Goal: Transaction & Acquisition: Purchase product/service

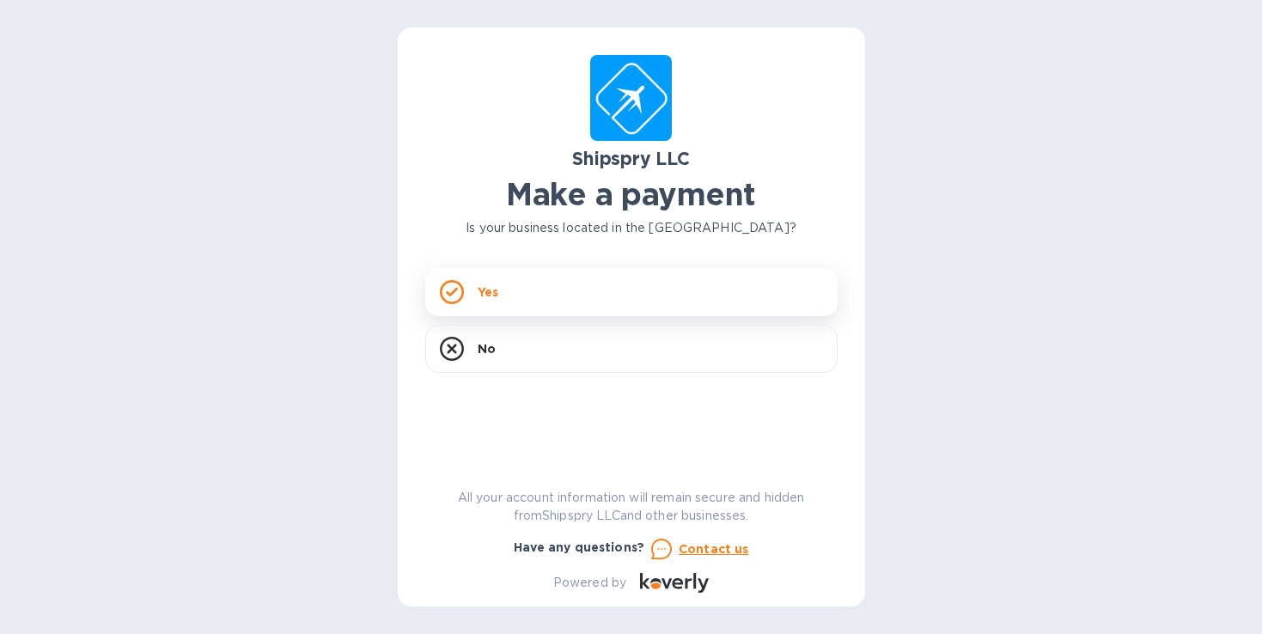
click at [566, 283] on div "Yes" at bounding box center [631, 292] width 413 height 48
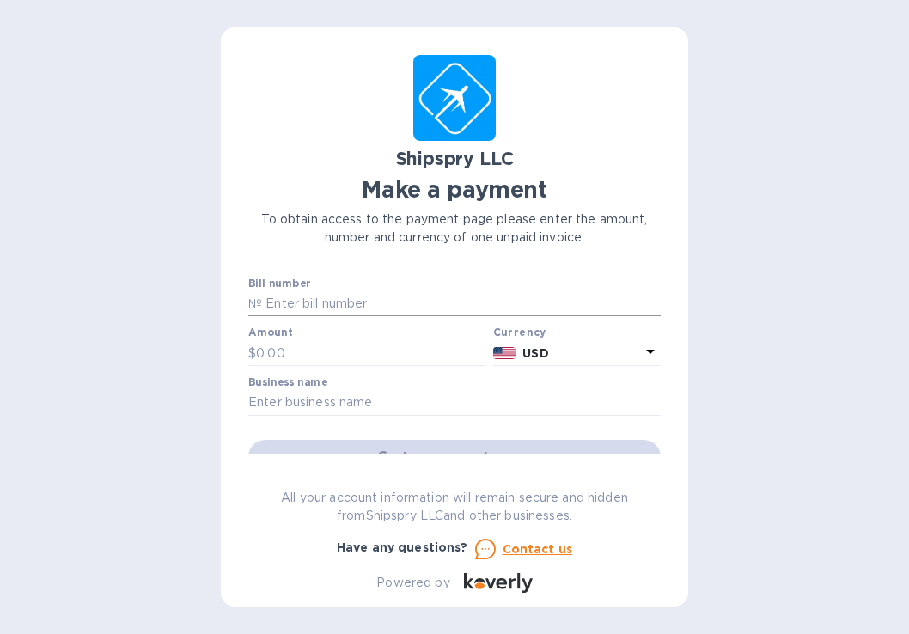
click at [418, 297] on input "text" at bounding box center [461, 304] width 399 height 26
type input "41016A"
click at [298, 352] on input "text" at bounding box center [371, 353] width 230 height 26
type input "487.20"
click at [410, 400] on input "text" at bounding box center [454, 403] width 413 height 26
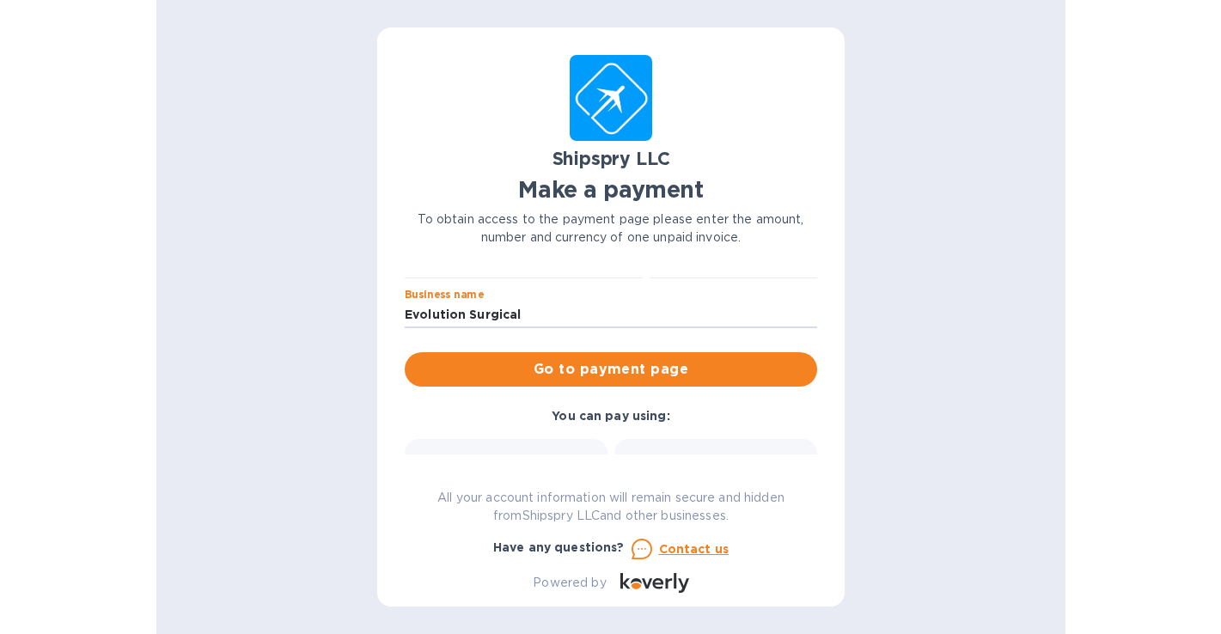
scroll to position [110, 0]
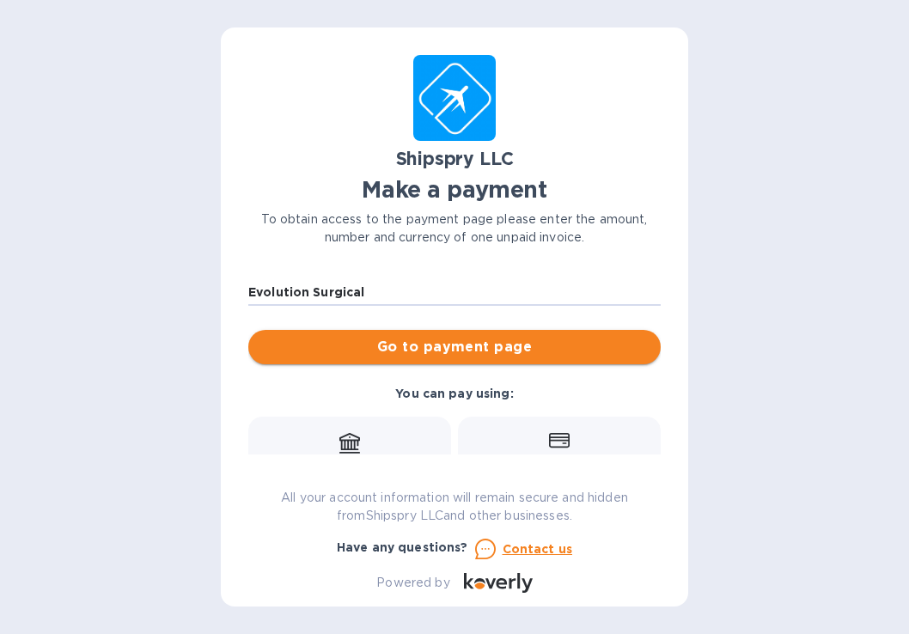
type input "Evolution Surgical"
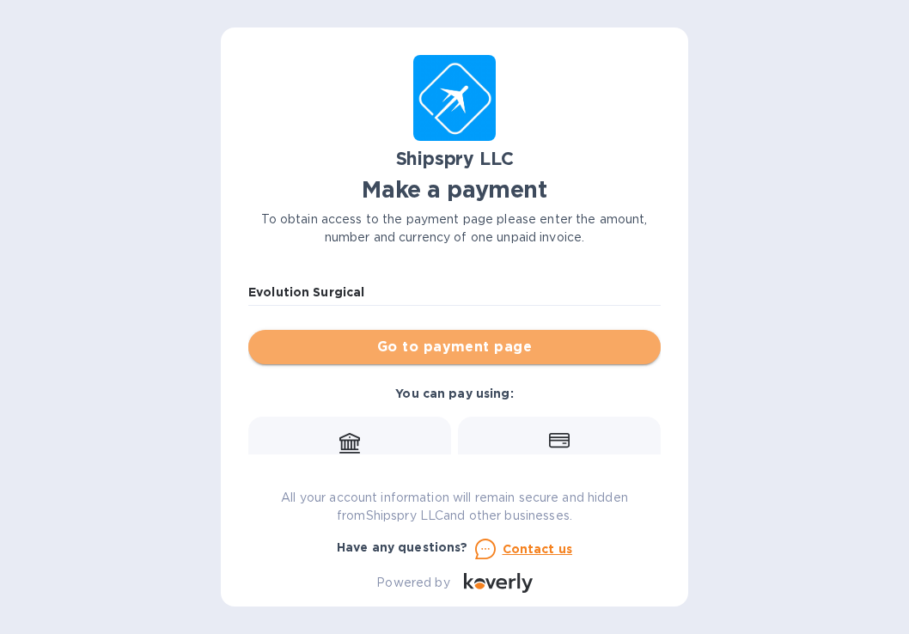
click at [502, 345] on span "Go to payment page" at bounding box center [454, 347] width 385 height 21
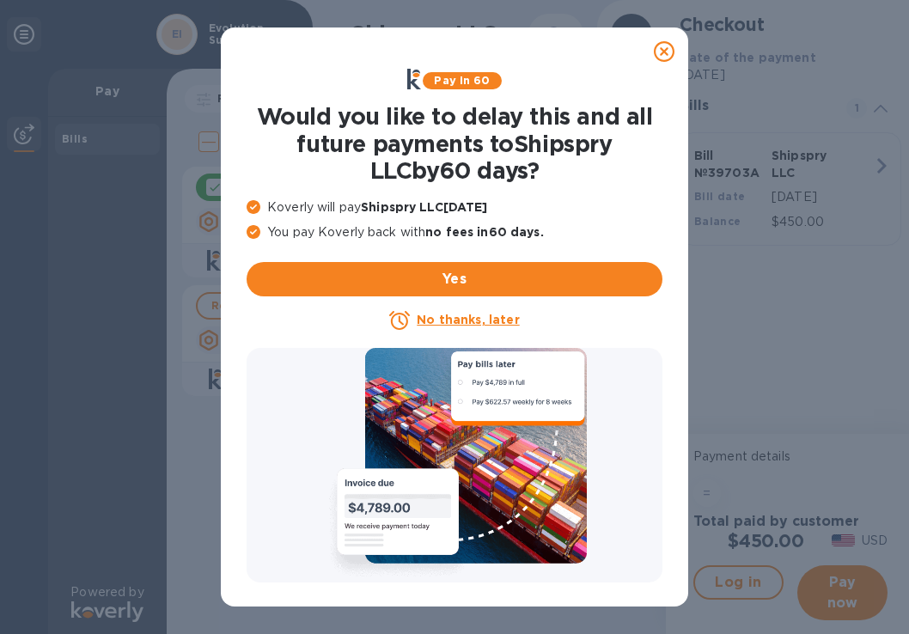
click at [461, 317] on u "No thanks, later" at bounding box center [468, 320] width 102 height 14
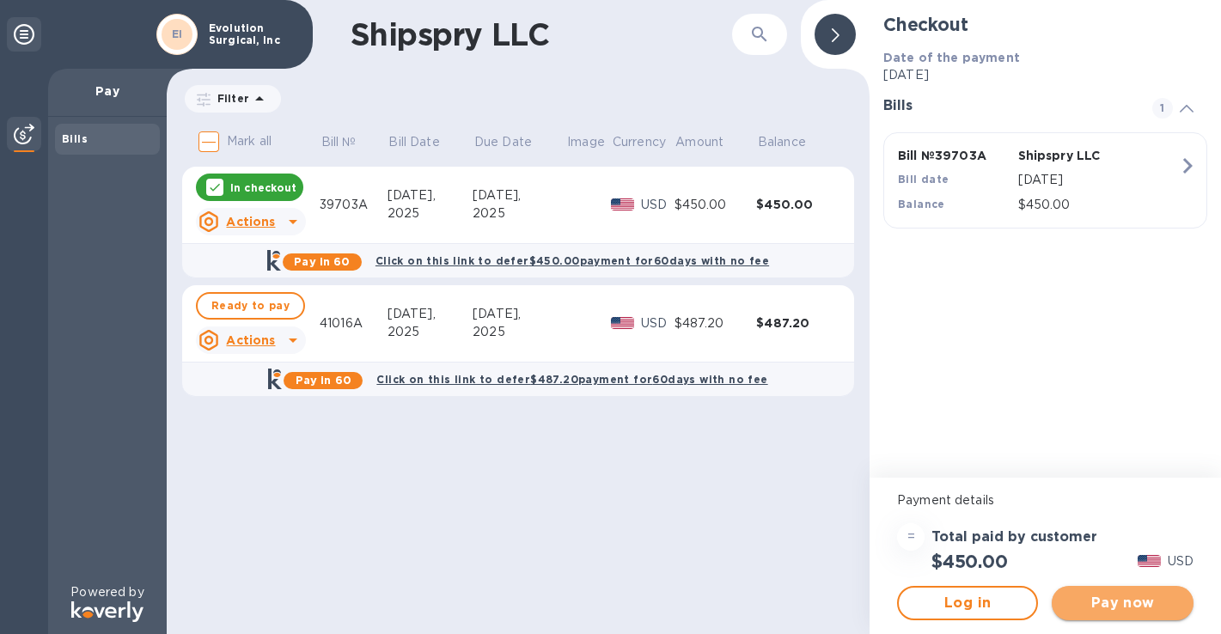
click at [1131, 600] on span "Pay now" at bounding box center [1122, 603] width 113 height 21
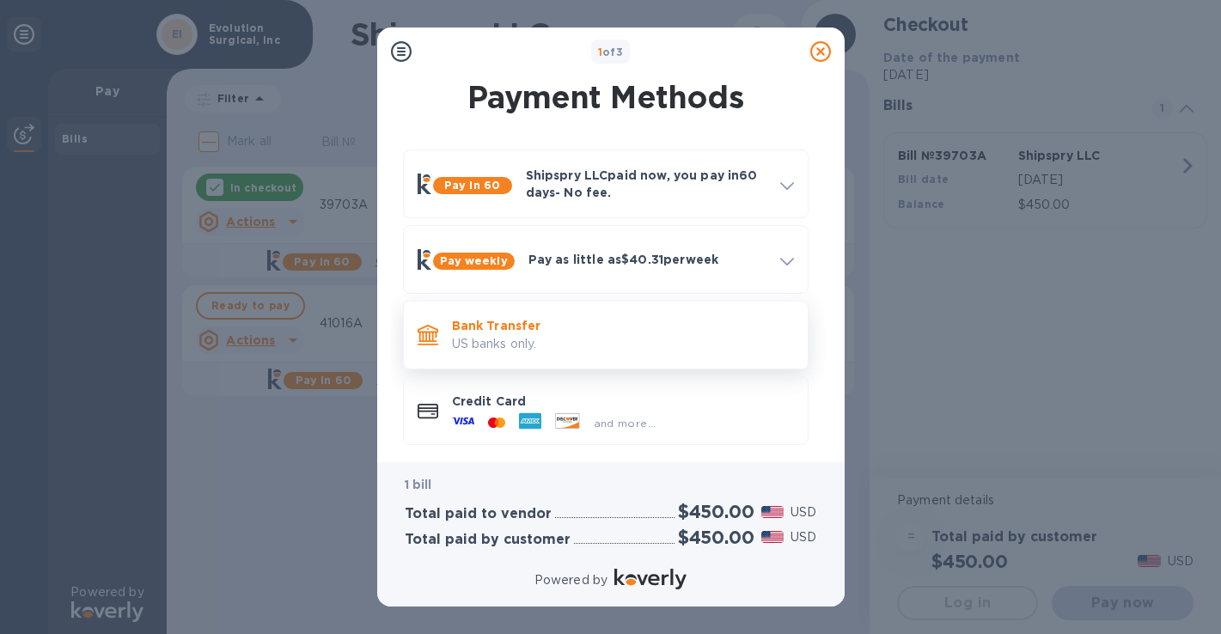
scroll to position [9, 0]
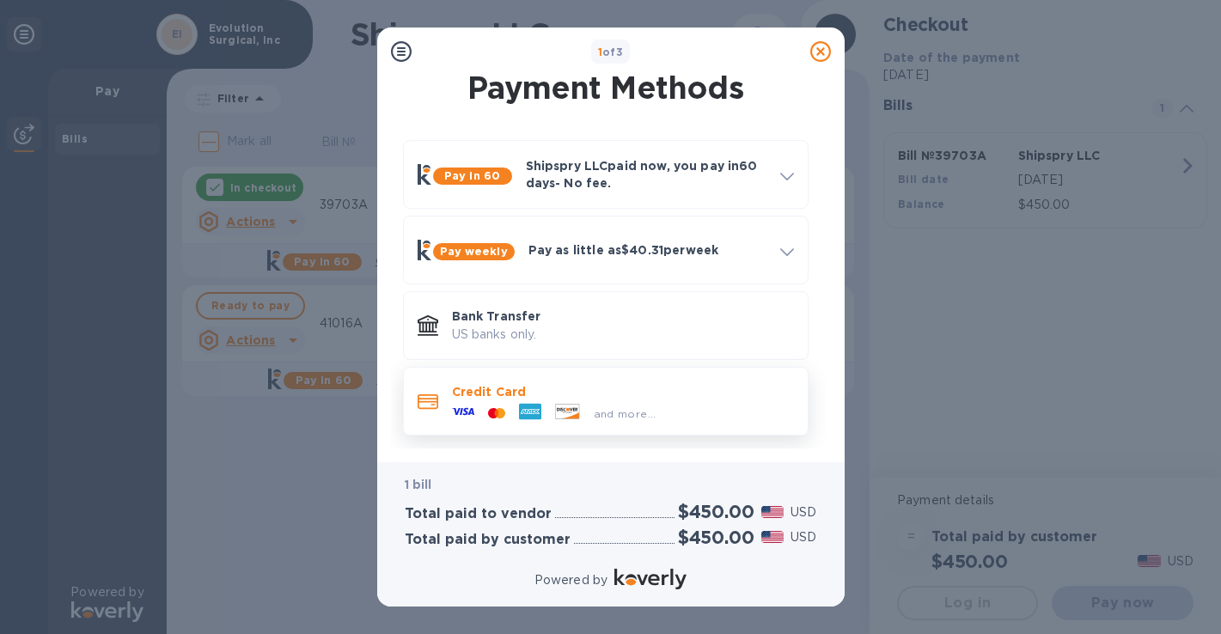
click at [512, 394] on p "Credit Card" at bounding box center [623, 391] width 342 height 17
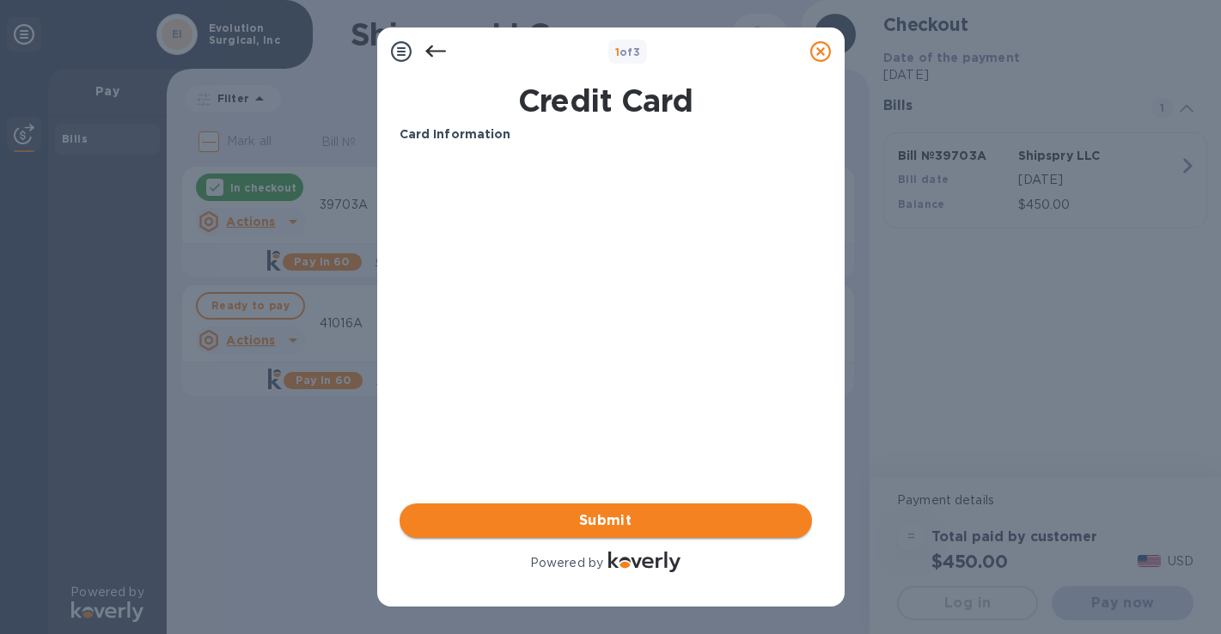
click at [619, 526] on span "Submit" at bounding box center [605, 520] width 385 height 21
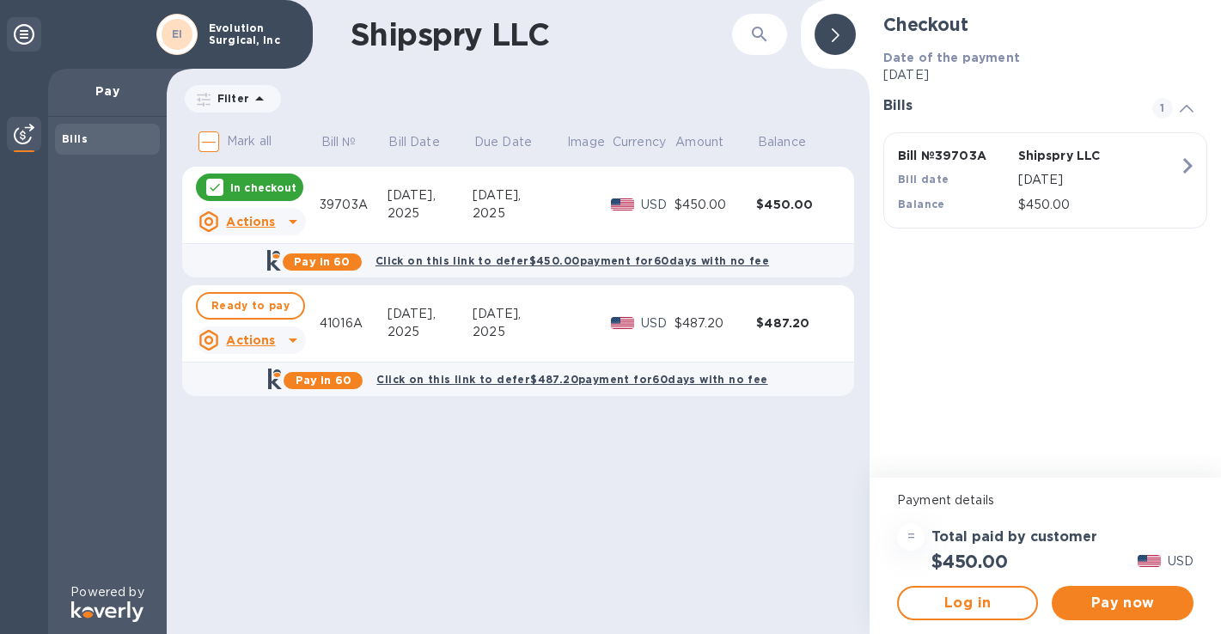
click at [559, 321] on div "Oct 20," at bounding box center [519, 314] width 93 height 18
click at [243, 302] on span "Ready to pay" at bounding box center [250, 306] width 78 height 21
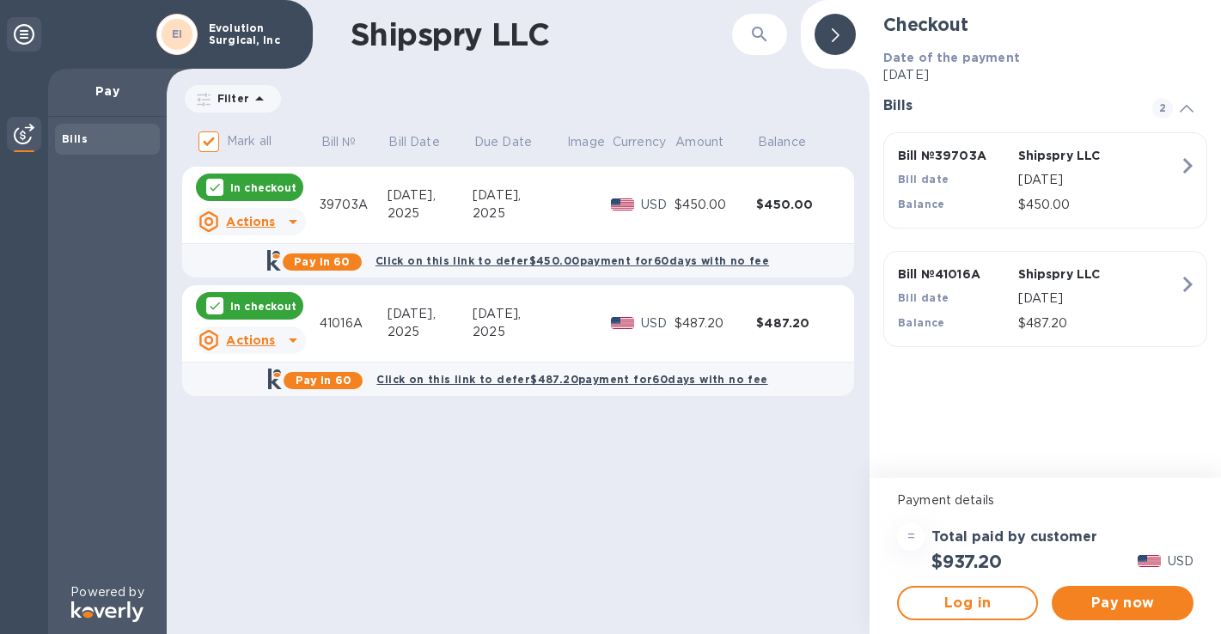
click at [254, 178] on div "In checkout" at bounding box center [249, 188] width 107 height 28
checkbox input "false"
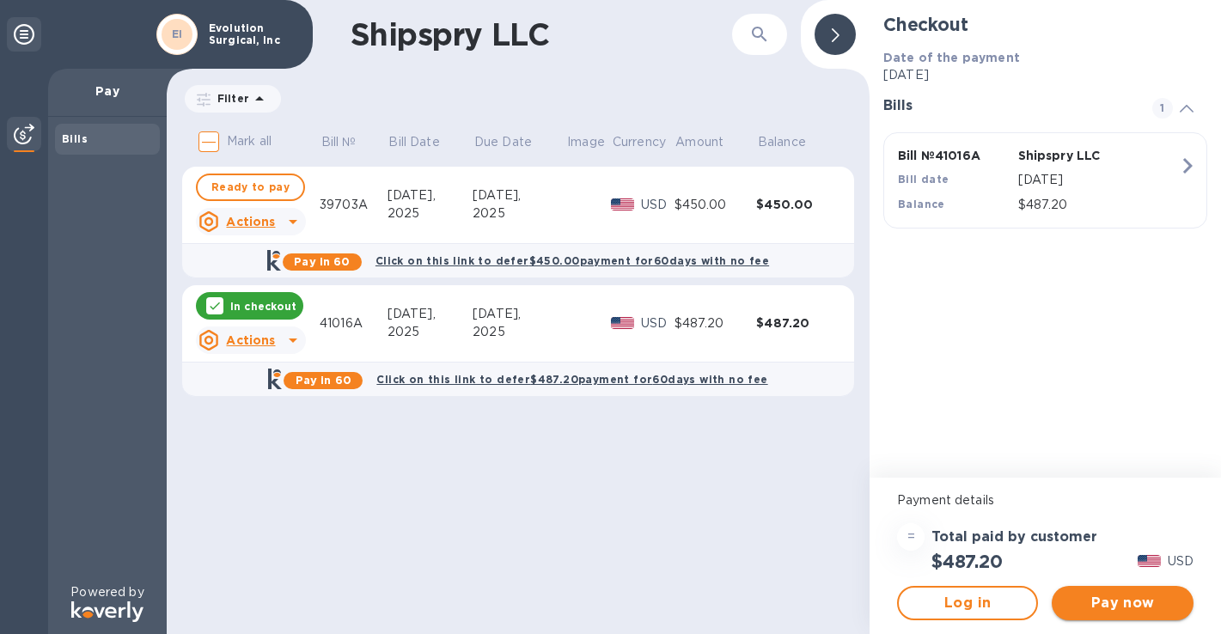
click at [1133, 606] on span "Pay now" at bounding box center [1122, 603] width 113 height 21
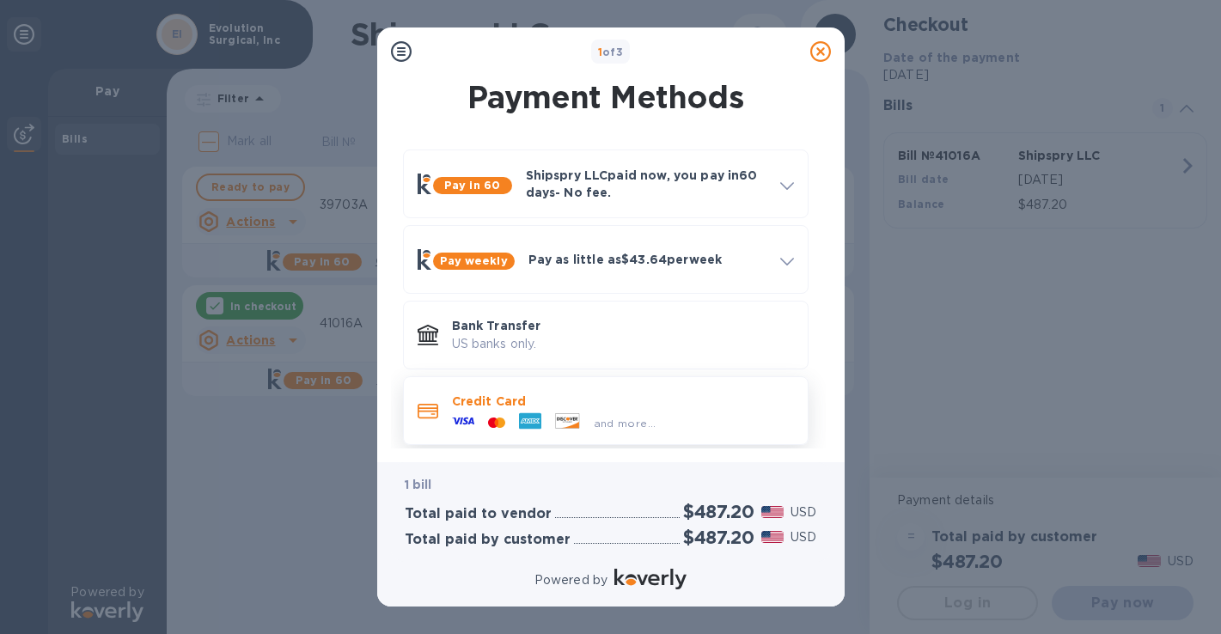
click at [678, 405] on p "Credit Card" at bounding box center [623, 401] width 342 height 17
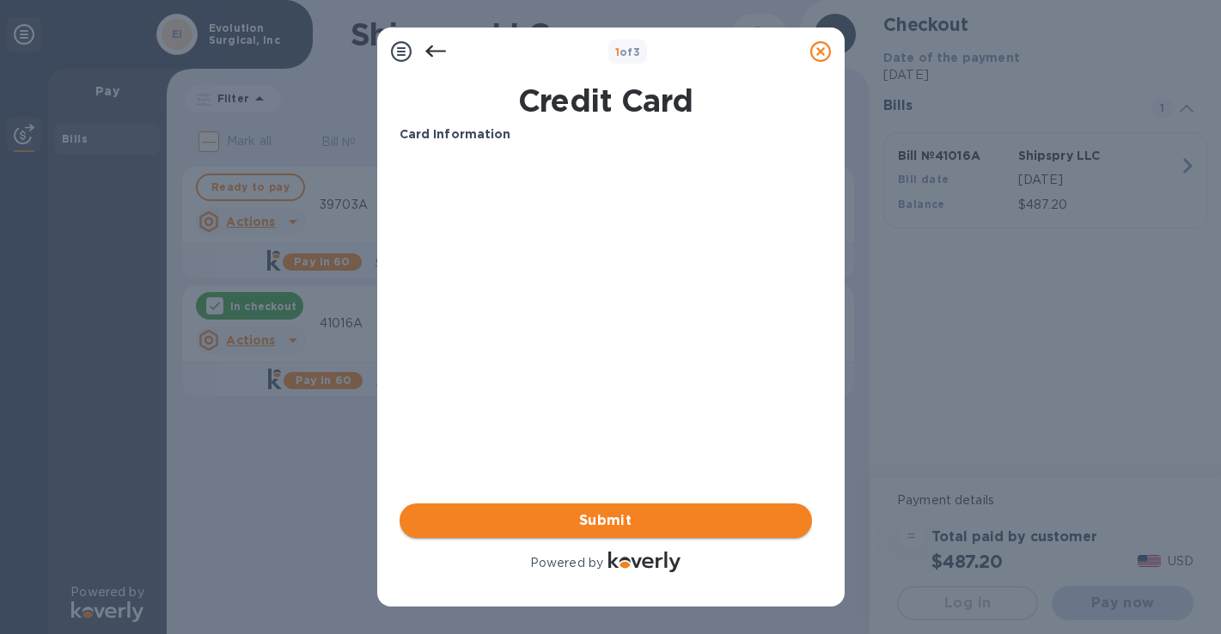
click at [618, 516] on span "Submit" at bounding box center [605, 520] width 385 height 21
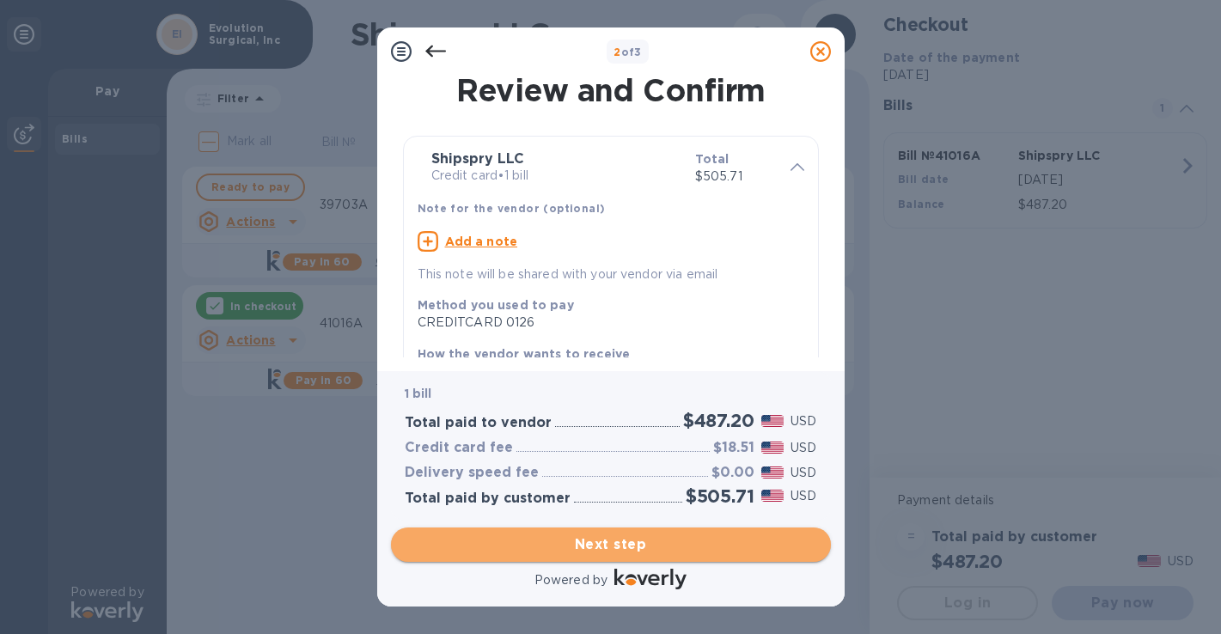
click at [619, 541] on span "Next step" at bounding box center [611, 545] width 413 height 21
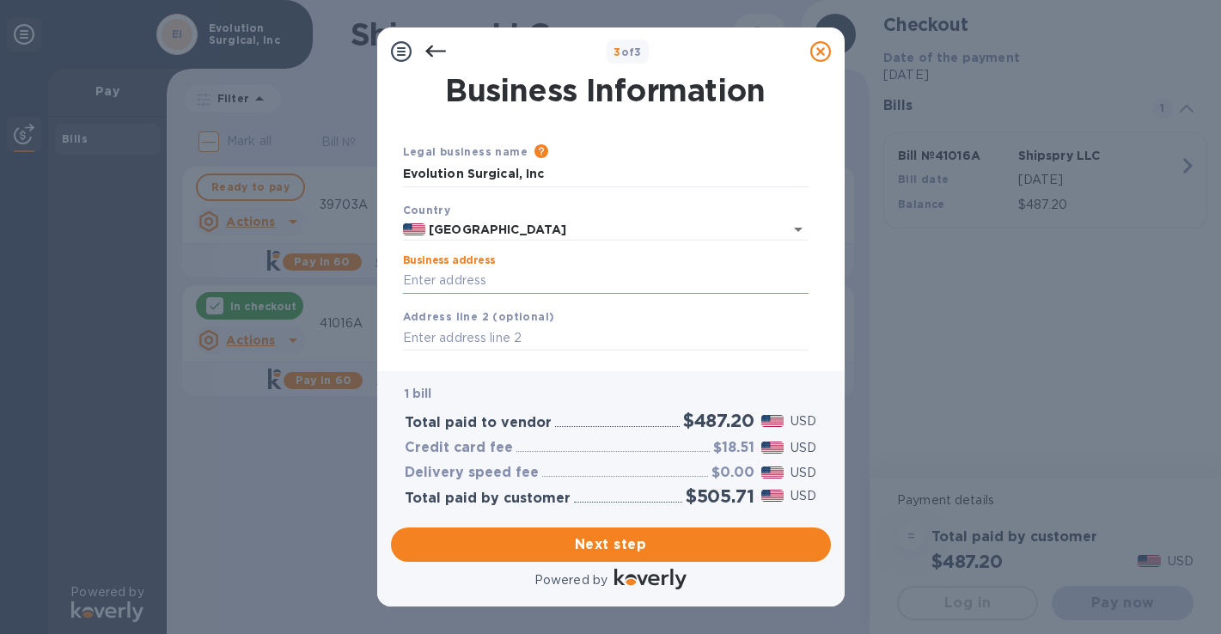
click at [466, 286] on input "Business address" at bounding box center [606, 281] width 406 height 26
type input "46531 Fremont Boulevard"
click at [620, 543] on span "Next step" at bounding box center [611, 545] width 413 height 21
click at [633, 541] on span "Next step" at bounding box center [611, 545] width 413 height 21
click at [536, 335] on input "text" at bounding box center [606, 339] width 406 height 26
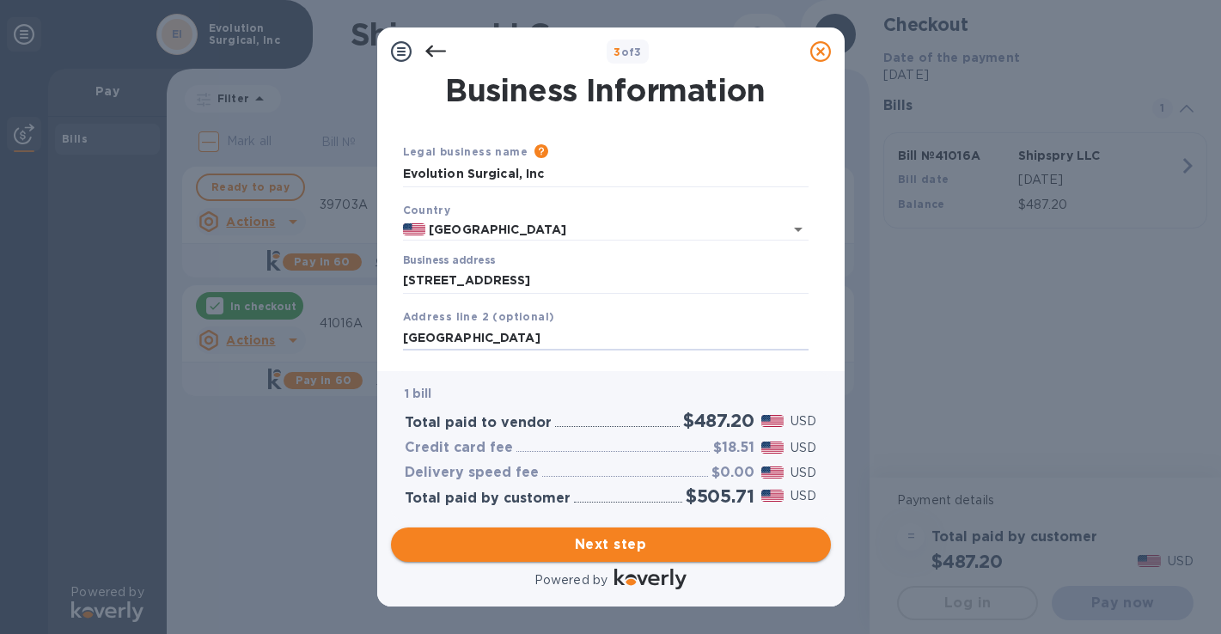
type input "Fremont, CA 94538"
click at [627, 546] on span "Next step" at bounding box center [611, 545] width 413 height 21
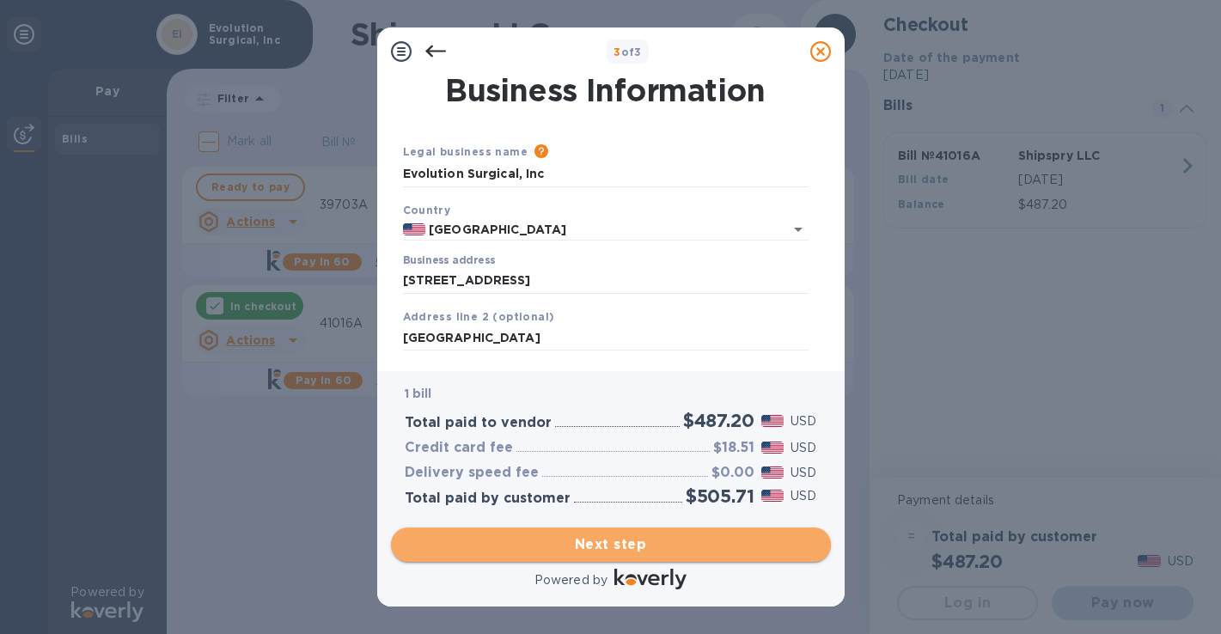
click at [628, 547] on span "Next step" at bounding box center [611, 545] width 413 height 21
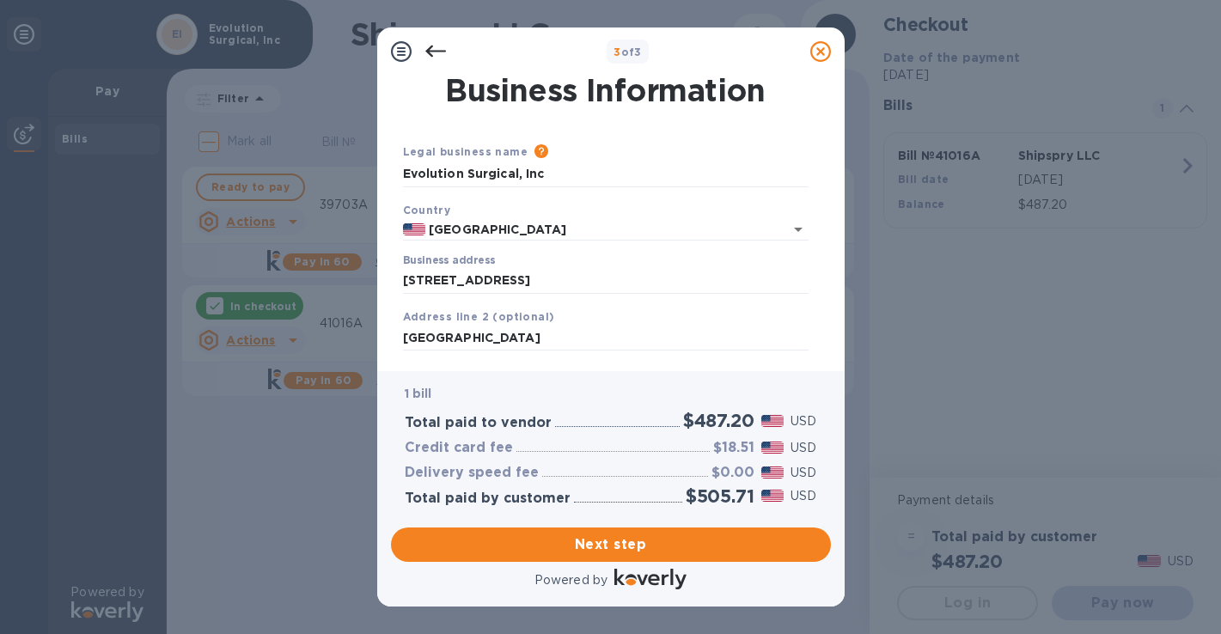
click at [432, 53] on icon at bounding box center [435, 51] width 21 height 21
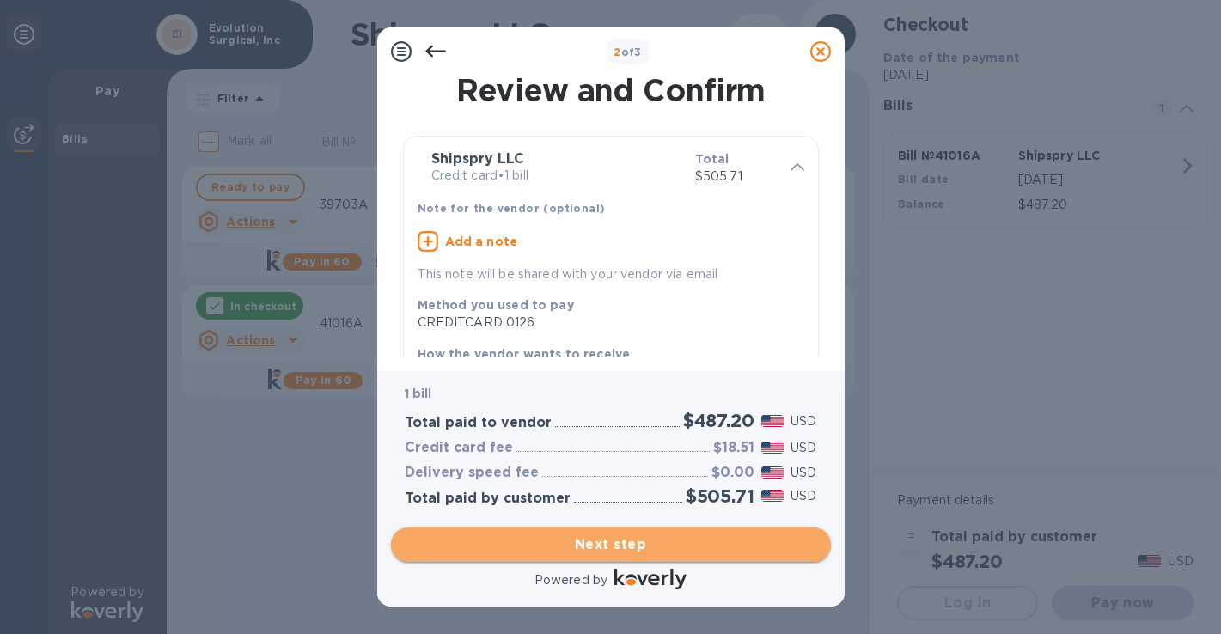
click at [623, 546] on span "Next step" at bounding box center [611, 545] width 413 height 21
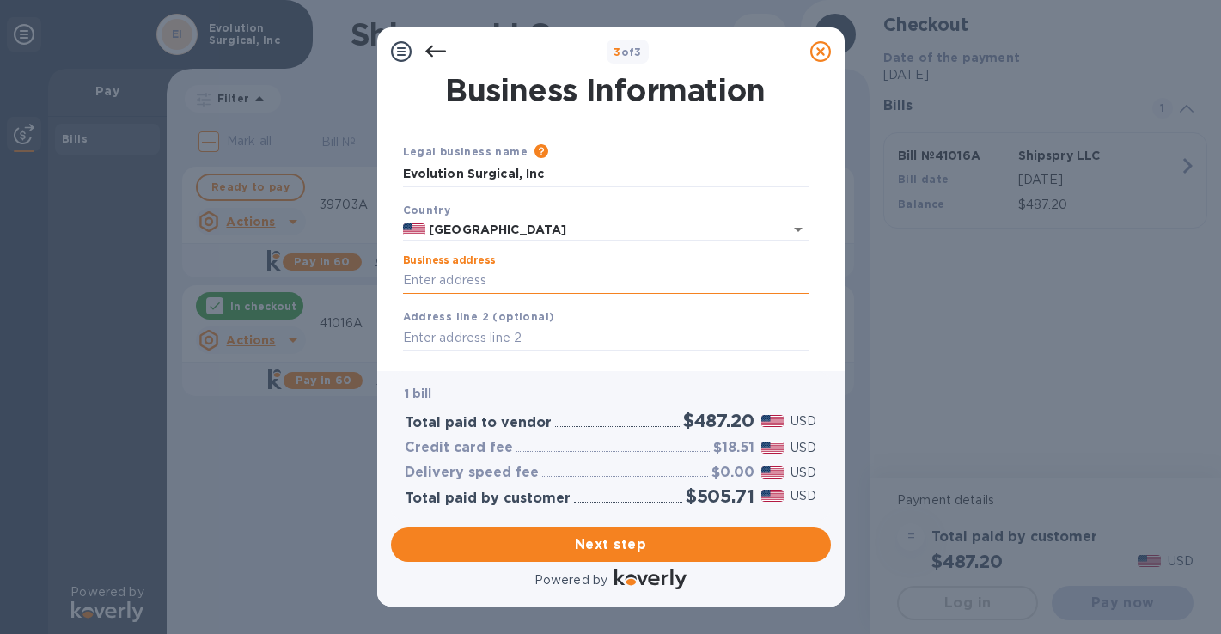
click at [517, 279] on input "Business address" at bounding box center [606, 281] width 406 height 26
type input "46531 Fremont Boulevard"
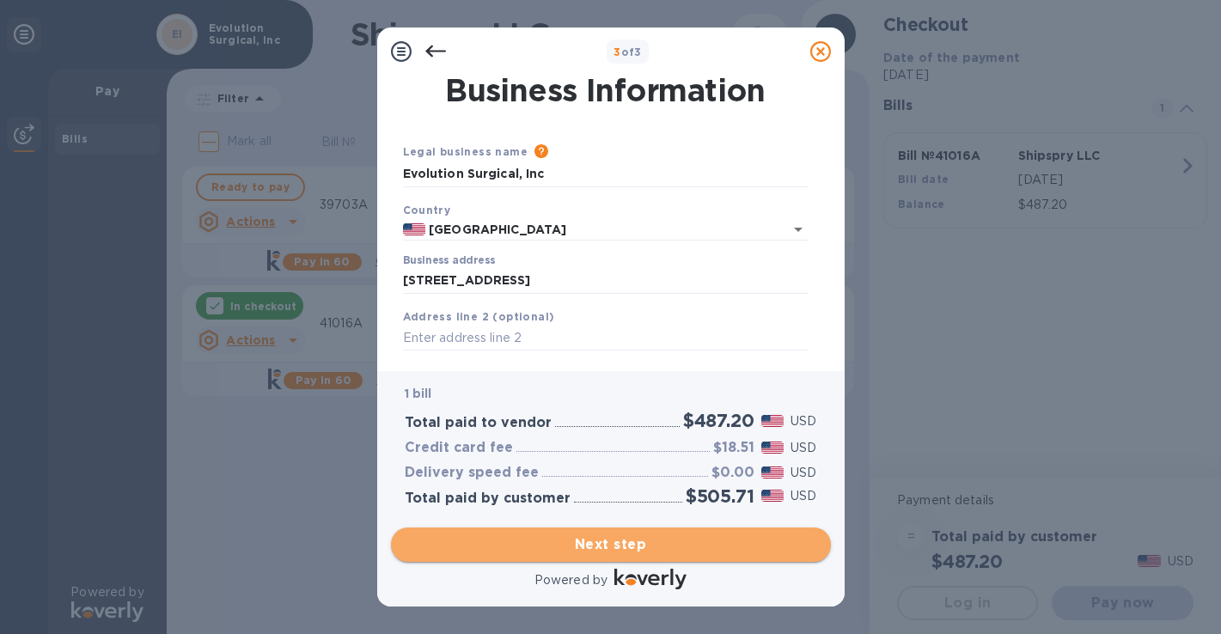
click at [621, 543] on span "Next step" at bounding box center [611, 545] width 413 height 21
click at [623, 542] on span "Next step" at bounding box center [611, 545] width 413 height 21
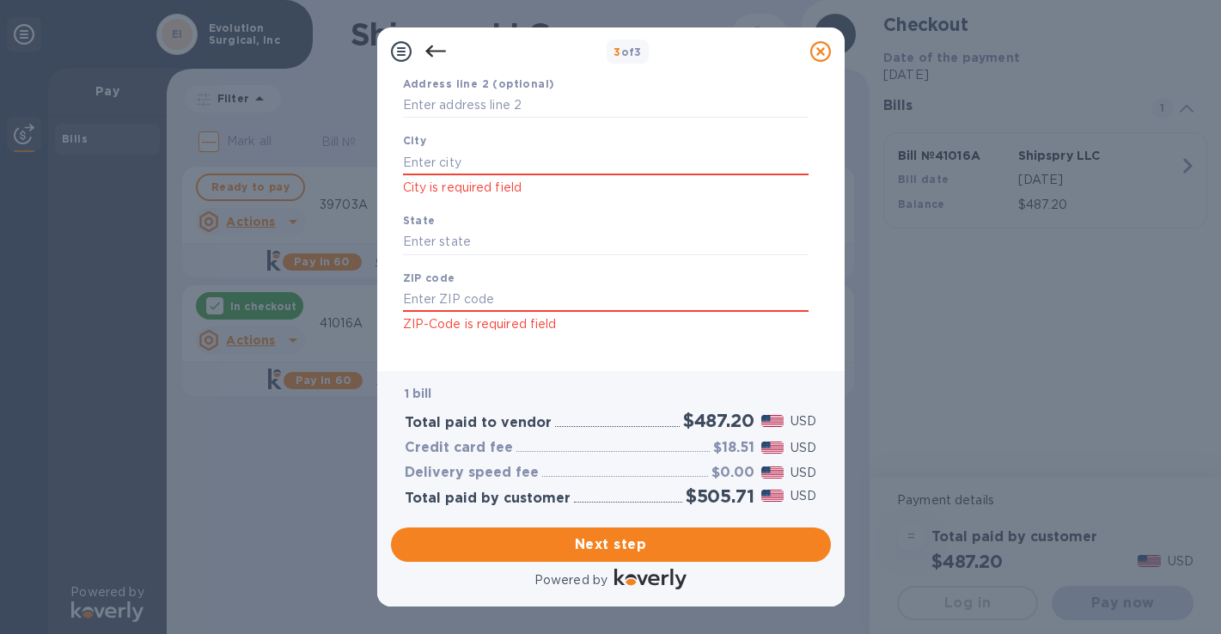
scroll to position [235, 0]
click at [488, 158] on input "text" at bounding box center [606, 160] width 406 height 26
type input "Fremont"
click at [486, 242] on input "text" at bounding box center [606, 240] width 406 height 26
type input "CA"
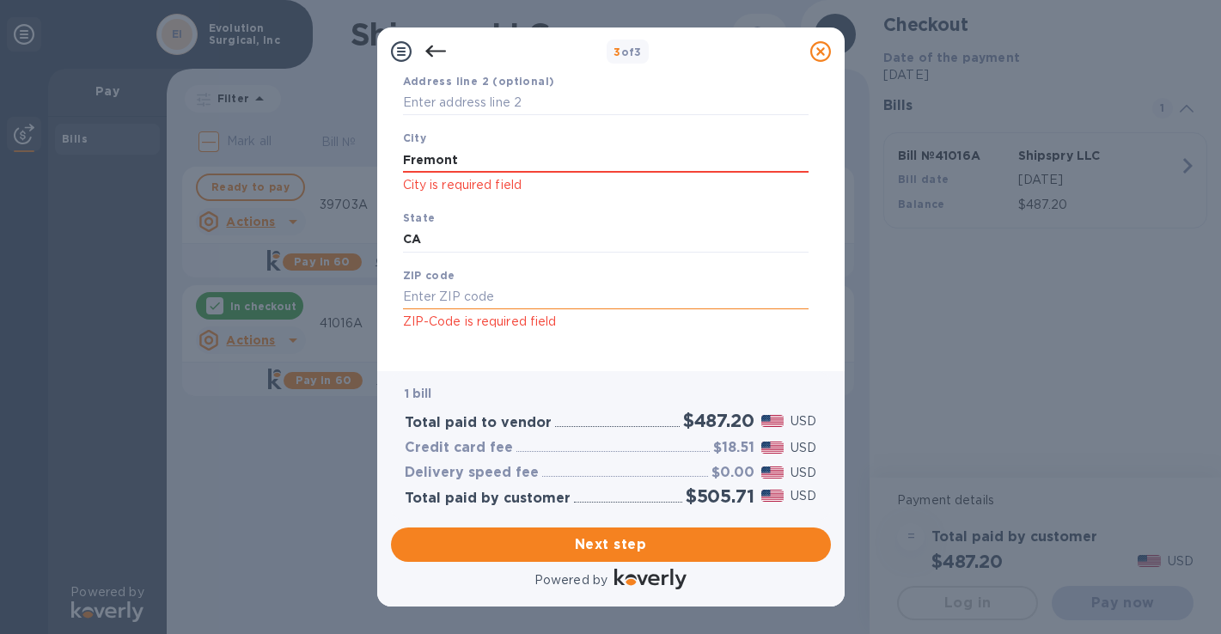
click at [466, 301] on input "text" at bounding box center [606, 297] width 406 height 26
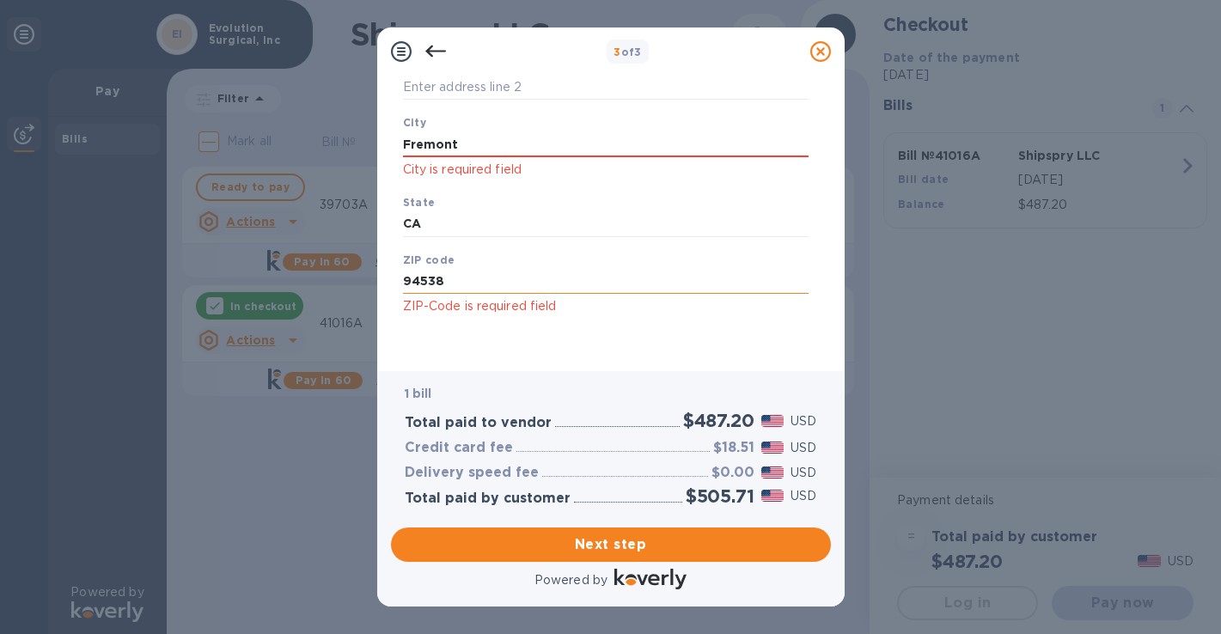
scroll to position [253, 0]
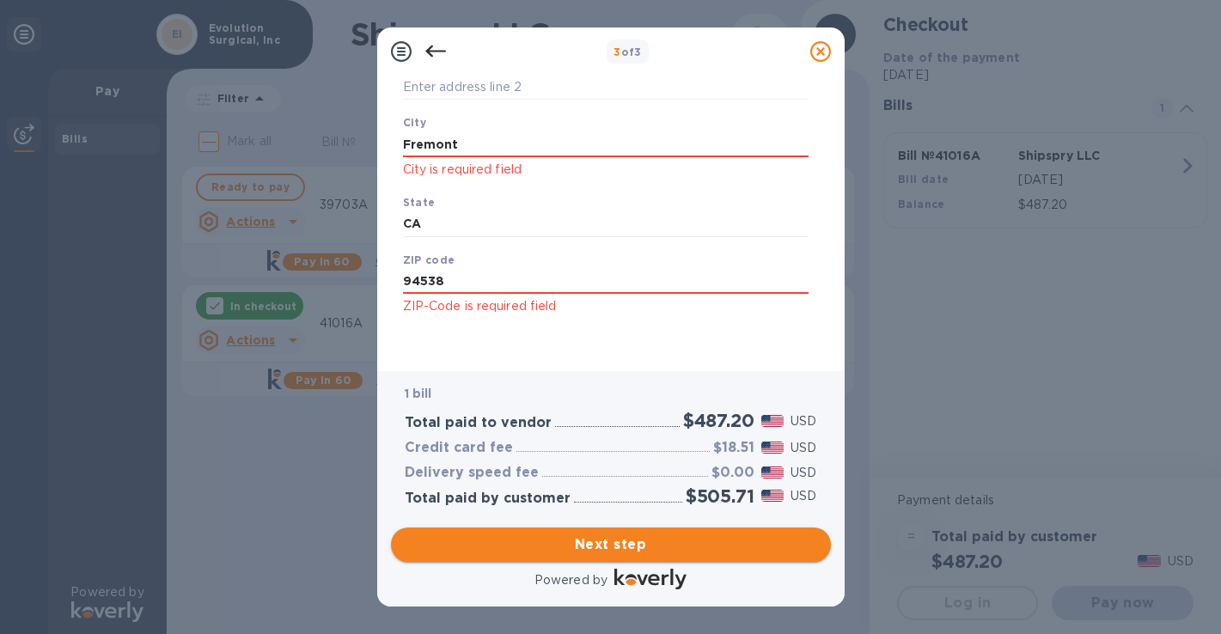
type input "94538"
click at [633, 547] on span "Next step" at bounding box center [611, 545] width 413 height 21
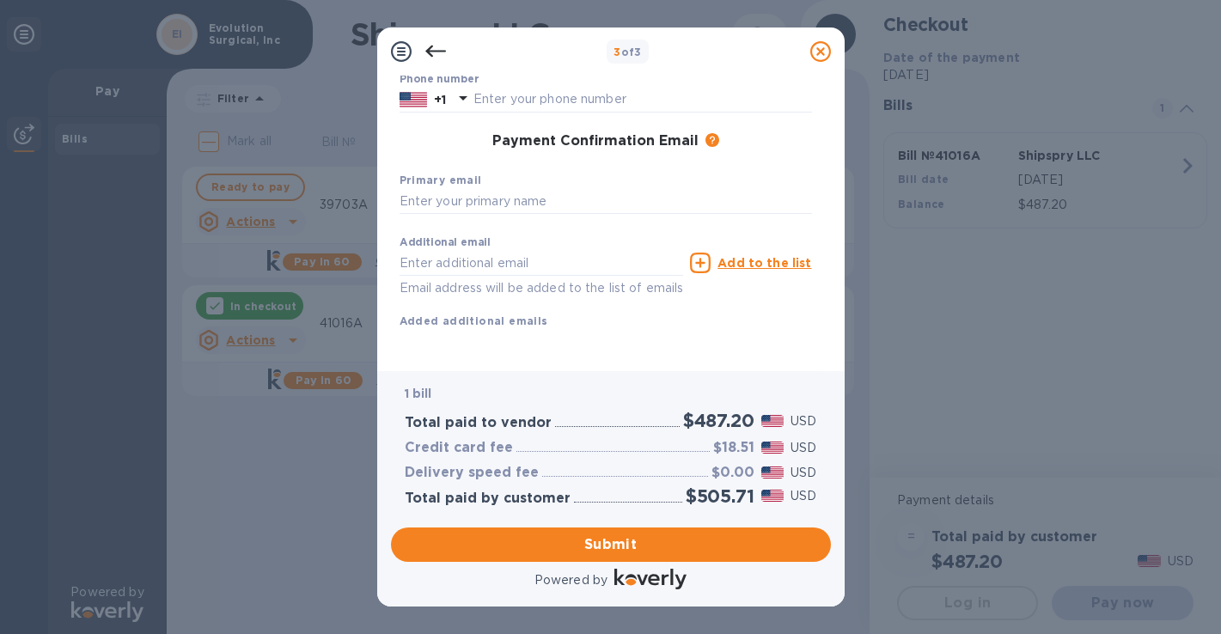
scroll to position [0, 0]
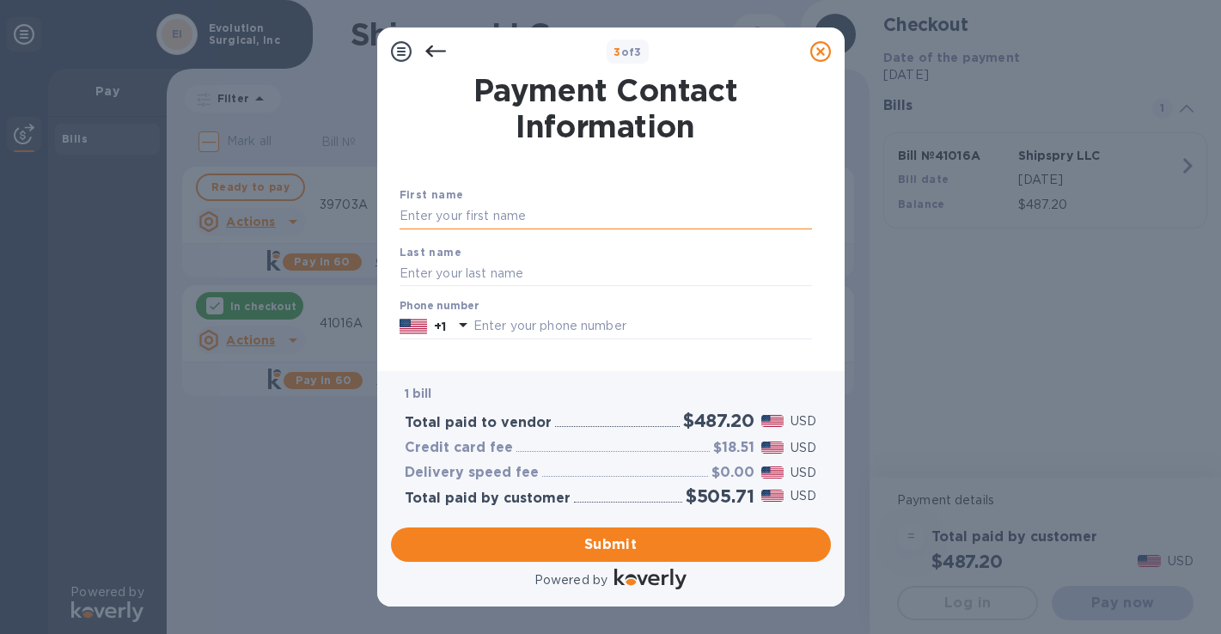
click at [508, 216] on input "text" at bounding box center [606, 217] width 413 height 26
type input "Lindsey"
click at [490, 273] on input "text" at bounding box center [606, 273] width 413 height 26
type input "Sullivan"
type input "4252417958"
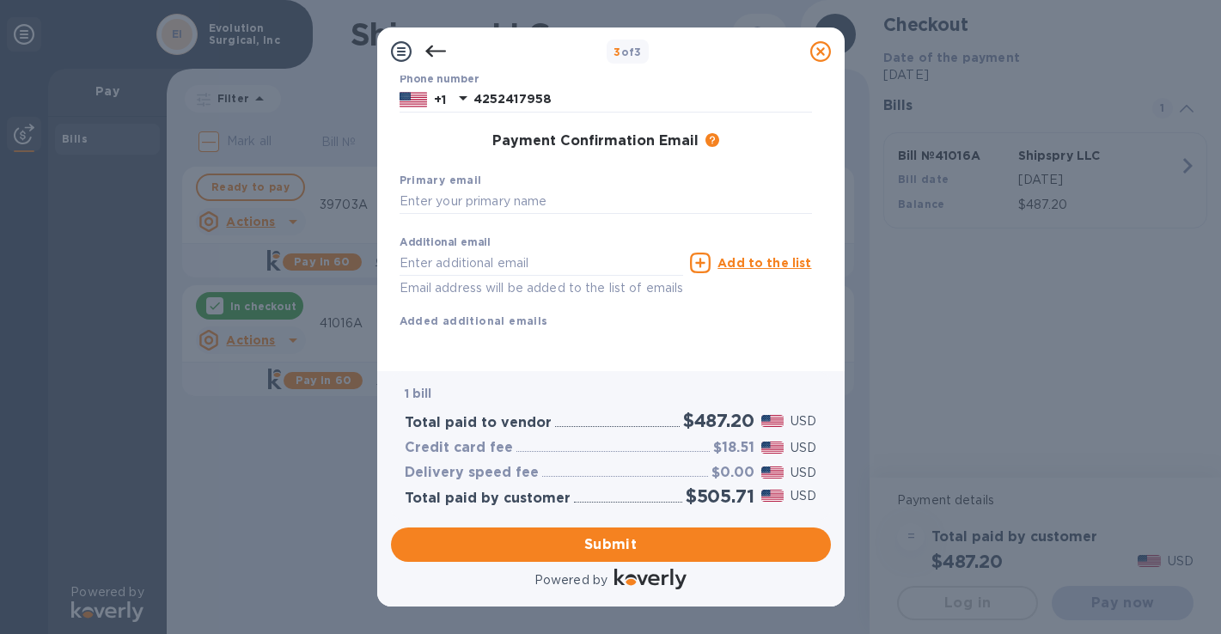
scroll to position [248, 0]
click at [559, 189] on input "text" at bounding box center [606, 202] width 413 height 26
type input "l"
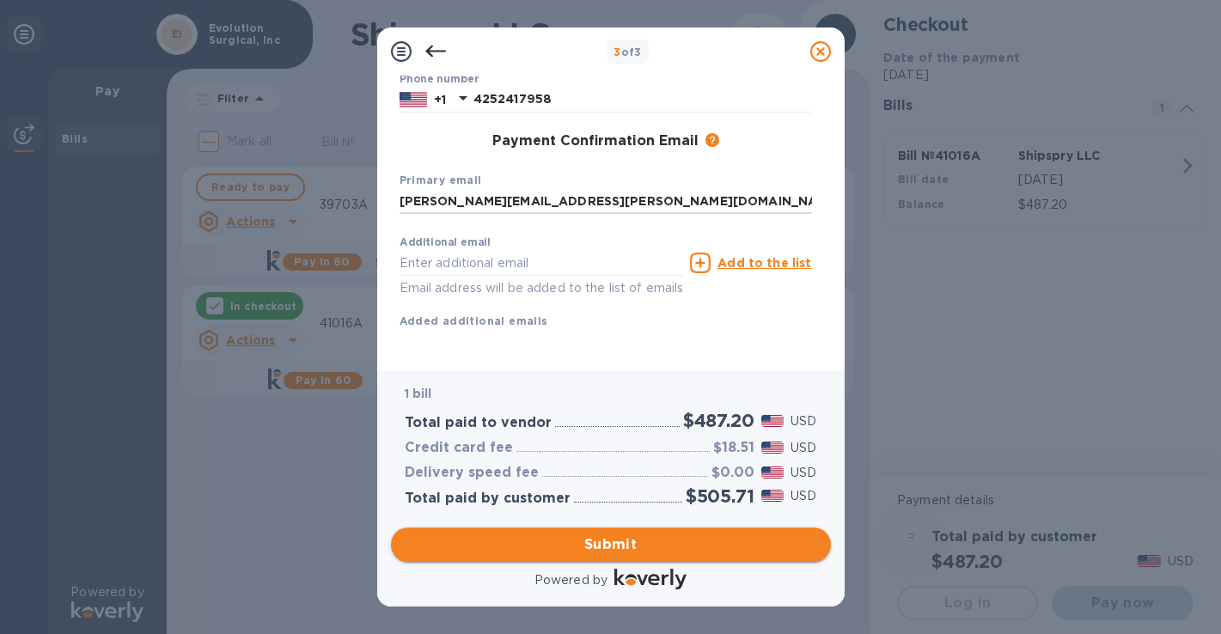
type input "lindsey.sullivan@arthrex-bayarea.com"
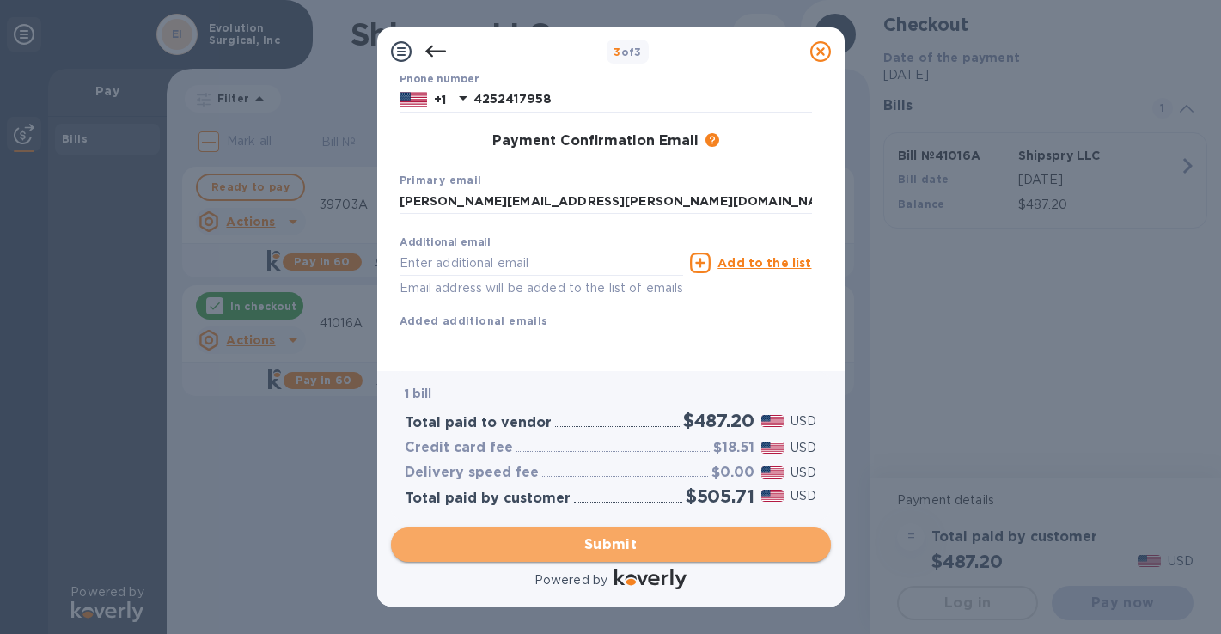
click at [615, 544] on span "Submit" at bounding box center [611, 545] width 413 height 21
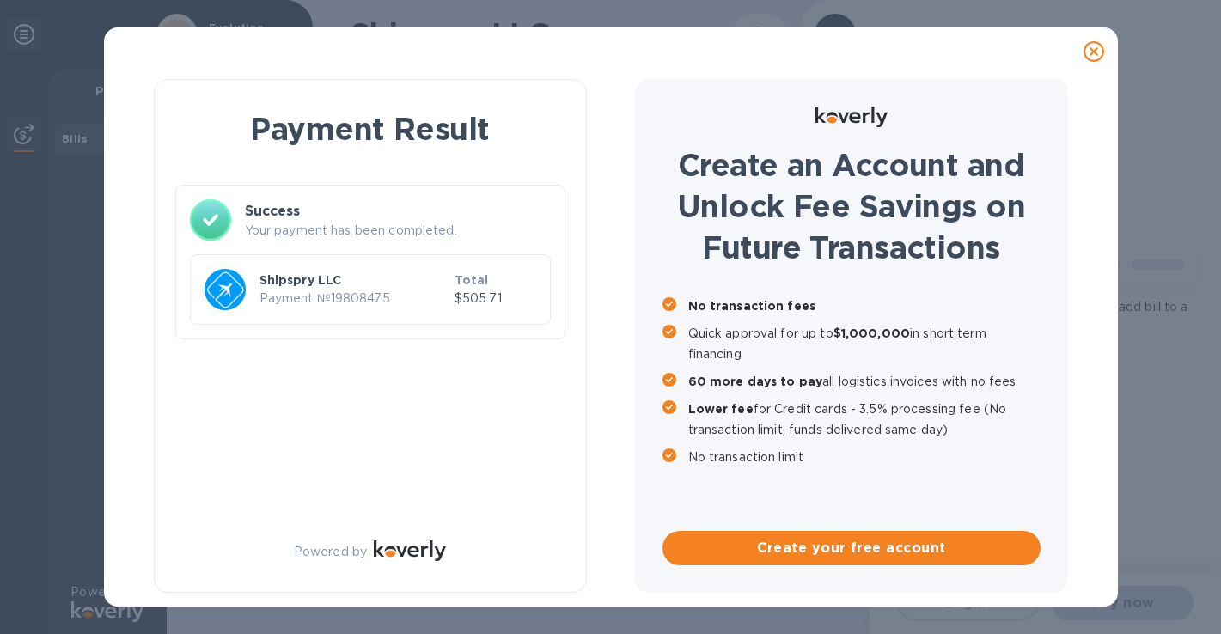
scroll to position [0, 0]
checkbox input "true"
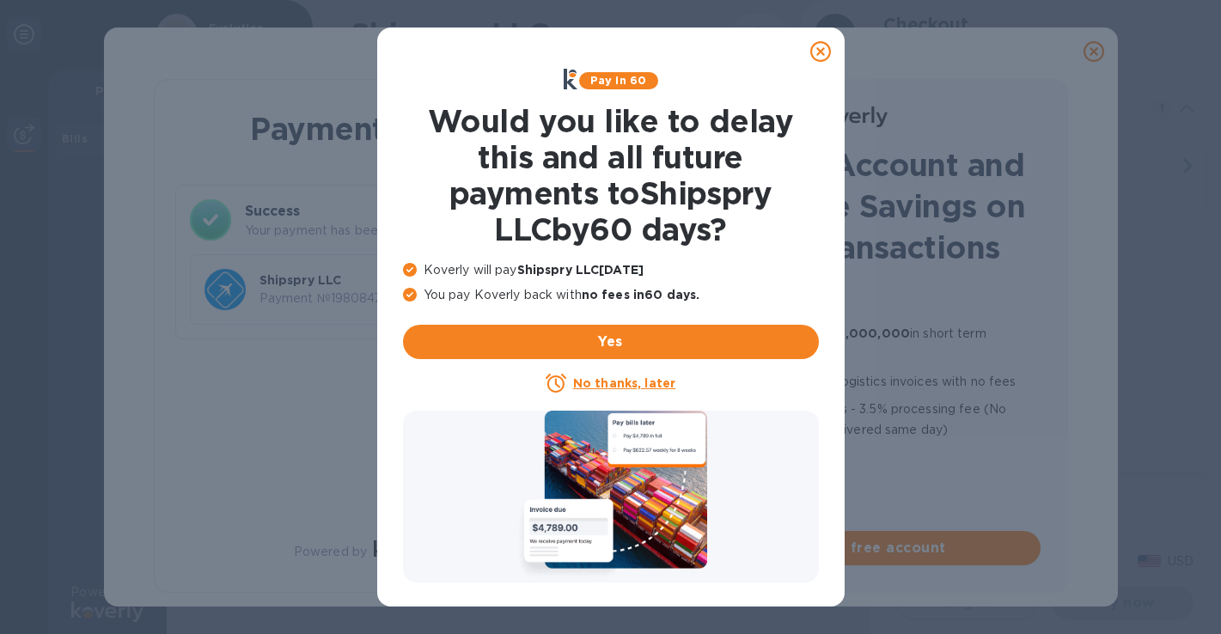
click at [821, 52] on icon at bounding box center [820, 51] width 21 height 21
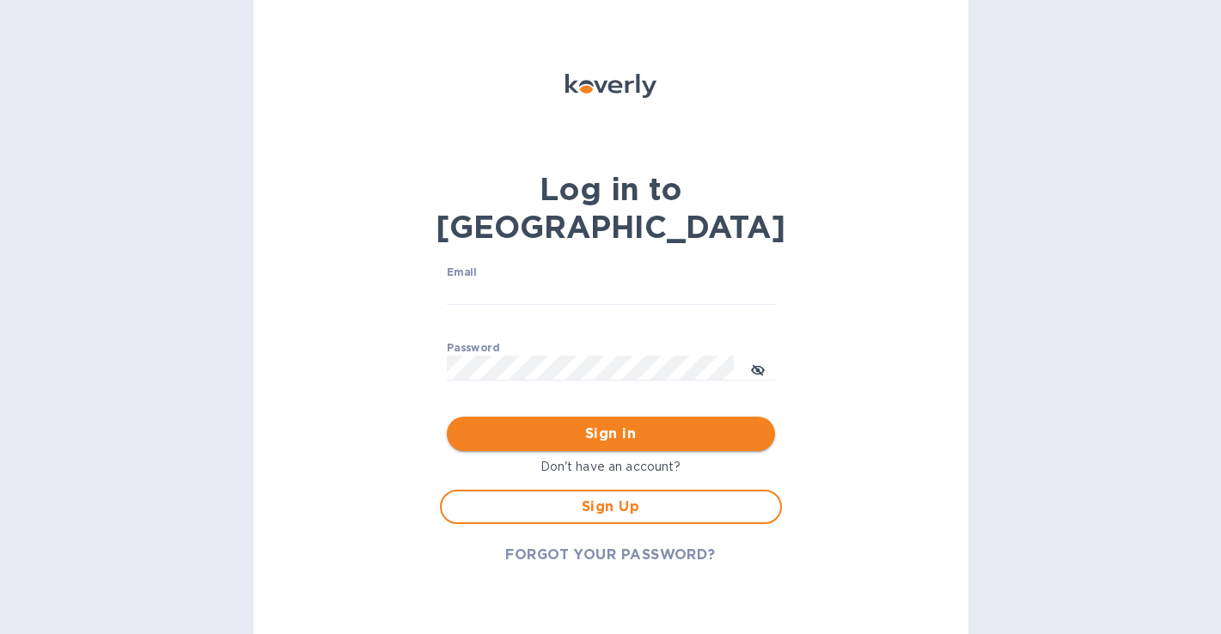
type input "[EMAIL_ADDRESS][DOMAIN_NAME]"
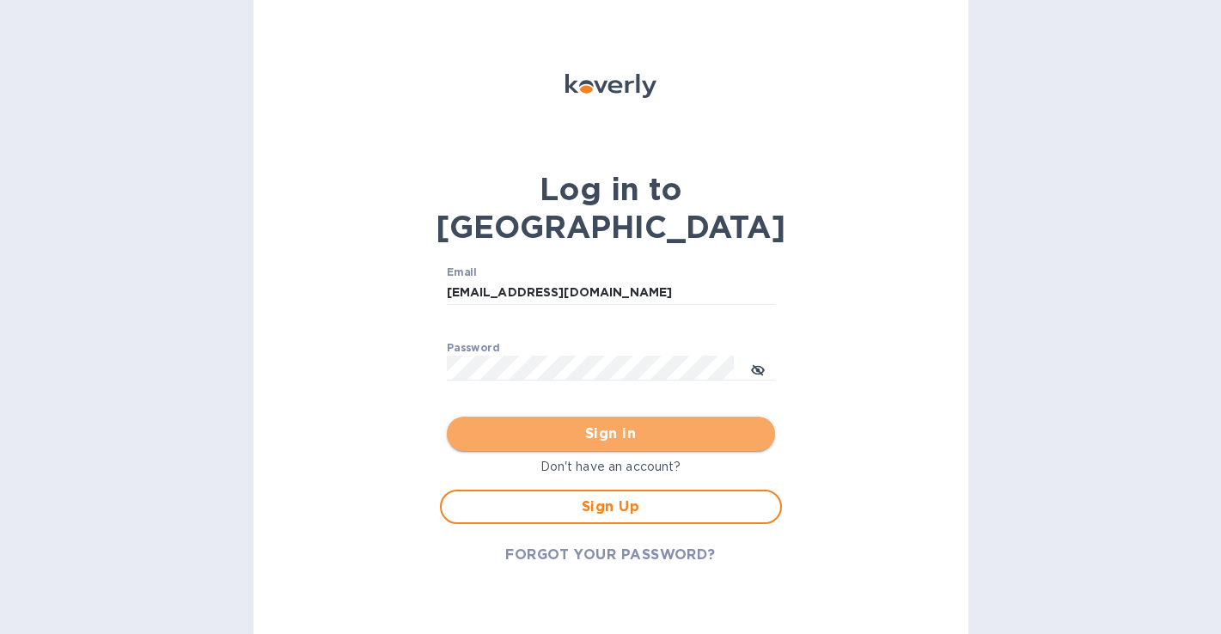
click at [682, 424] on span "Sign in" at bounding box center [611, 434] width 301 height 21
